Goal: Check status: Check status

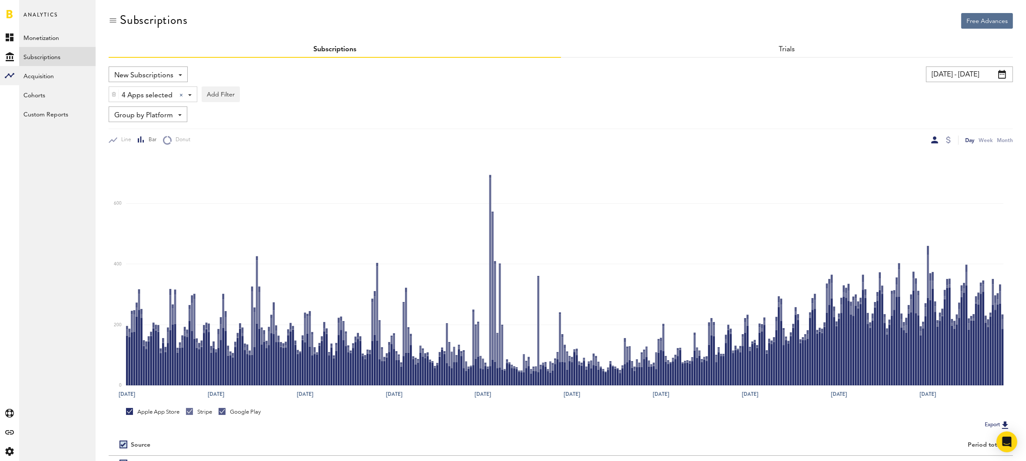
click at [955, 75] on input "[DATE] - [DATE]" at bounding box center [969, 74] width 87 height 16
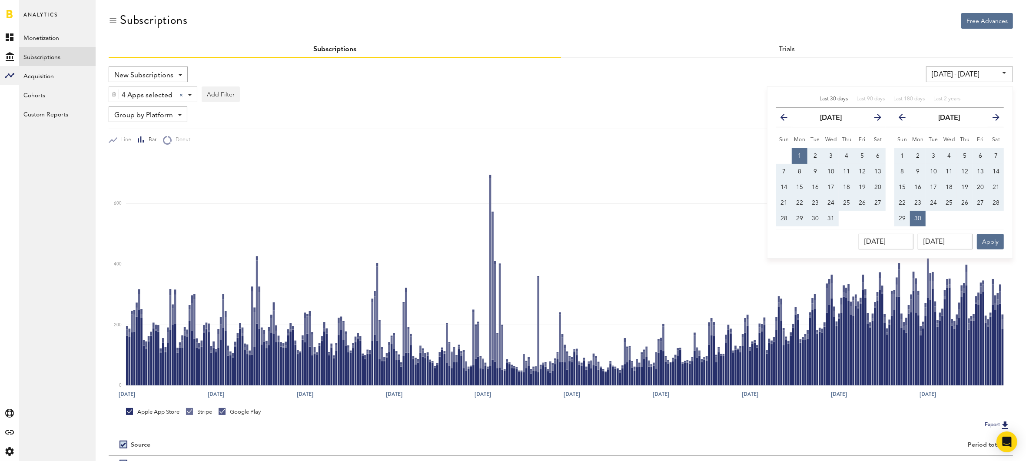
click at [842, 100] on span "Last 30 days" at bounding box center [834, 98] width 28 height 5
type input "[DATE] - [DATE]"
type input "[DATE]"
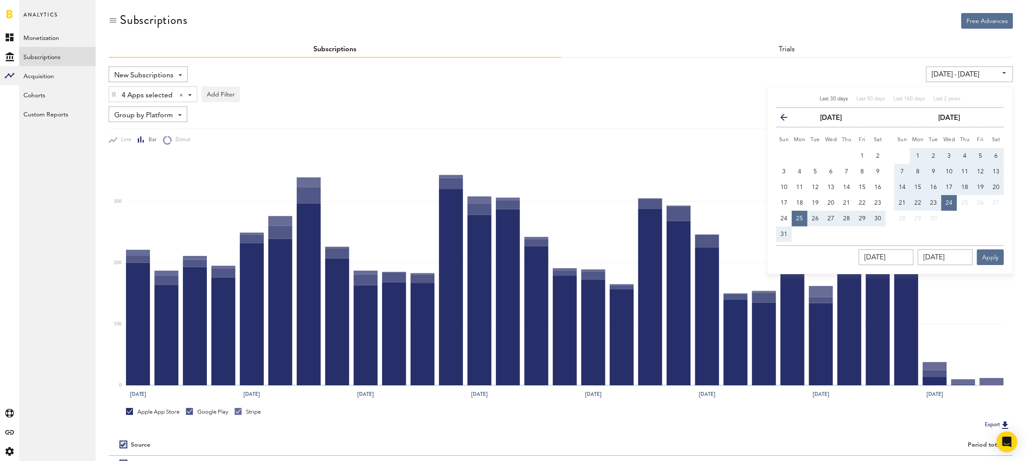
click at [919, 153] on span "1" at bounding box center [917, 156] width 3 height 6
type input "[DATE] - [DATE]"
type input "[DATE]"
drag, startPoint x: 904, startPoint y: 202, endPoint x: 915, endPoint y: 210, distance: 13.6
click at [905, 202] on span "21" at bounding box center [902, 203] width 7 height 6
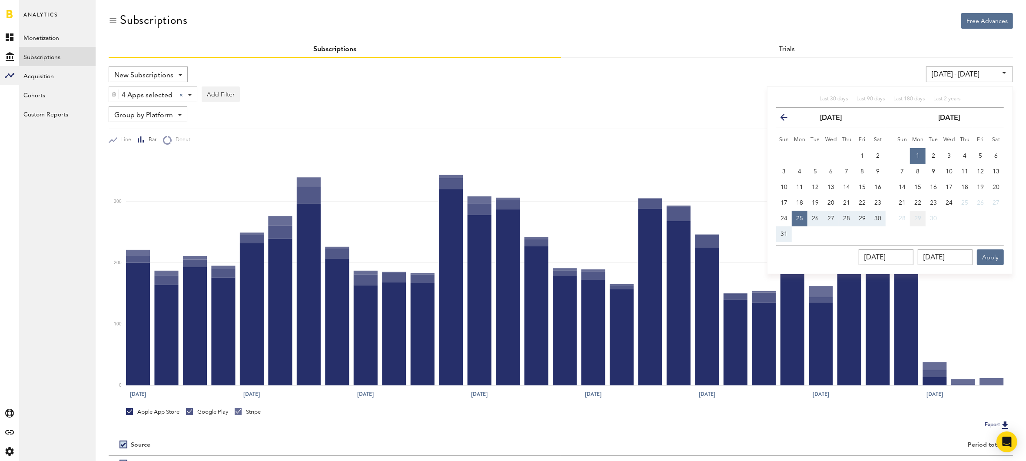
type input "[DATE] - [DATE]"
type input "[DATE]"
click at [987, 254] on button "Apply" at bounding box center [990, 257] width 27 height 16
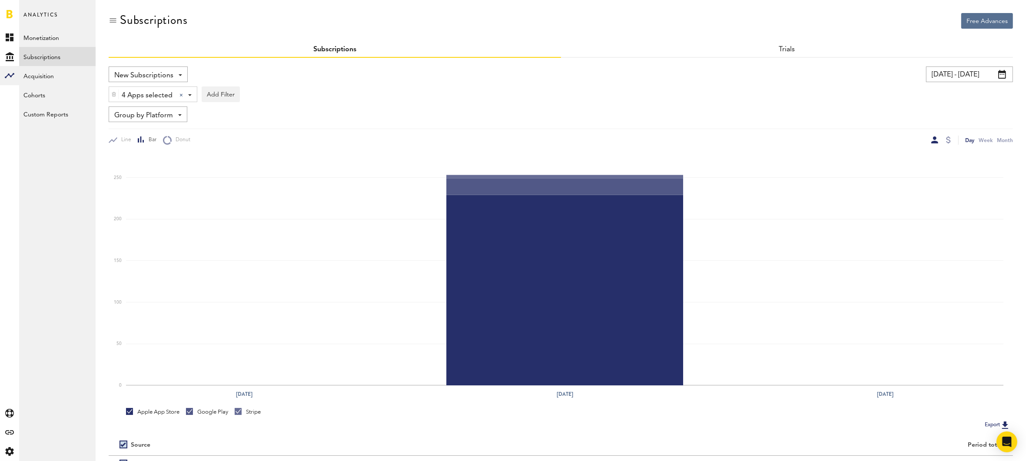
click at [968, 141] on div "Day" at bounding box center [969, 140] width 9 height 9
click at [953, 75] on input "[DATE] - [DATE]" at bounding box center [969, 74] width 87 height 16
click at [796, 152] on button "1" at bounding box center [800, 156] width 16 height 16
type input "[DATE] - [DATE]"
type input "[DATE]"
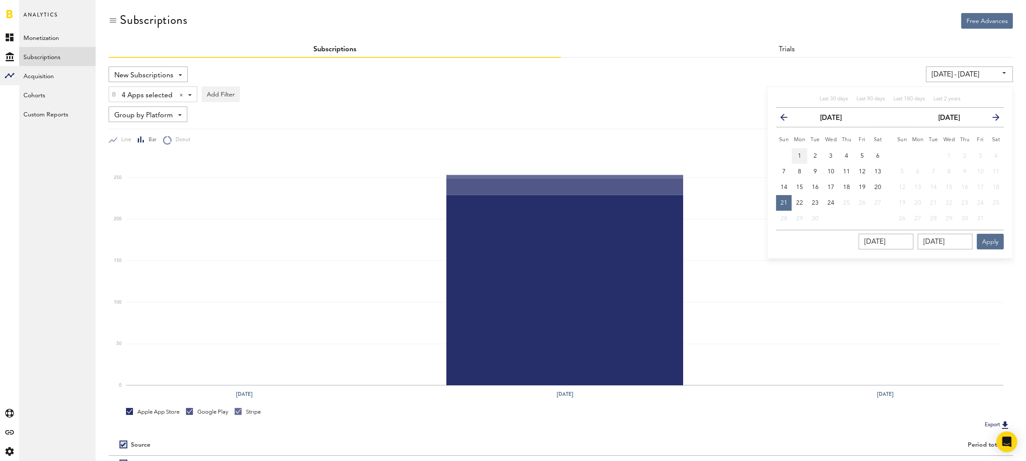
type input "[DATE]"
click at [784, 203] on span "21" at bounding box center [784, 203] width 7 height 6
type input "[DATE] - [DATE]"
type input "[DATE]"
click at [996, 243] on button "Apply" at bounding box center [990, 242] width 27 height 16
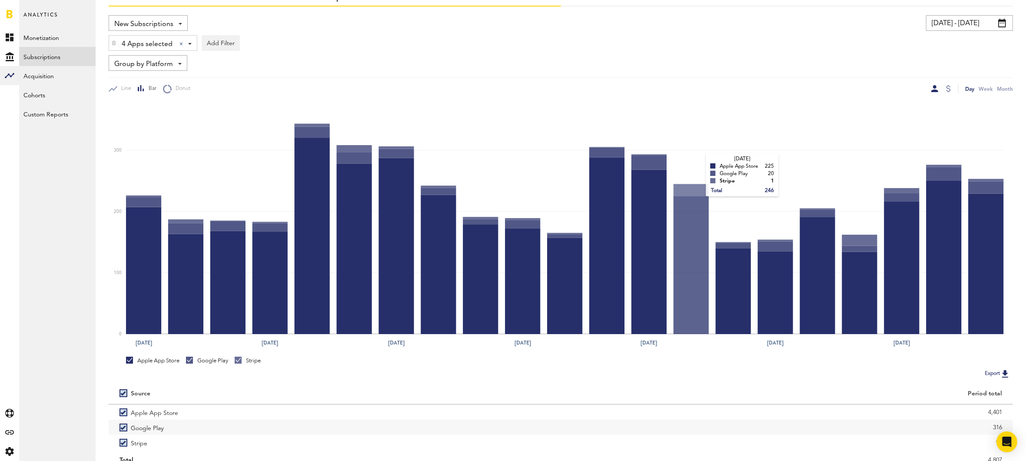
scroll to position [88, 0]
